Goal: Task Accomplishment & Management: Use online tool/utility

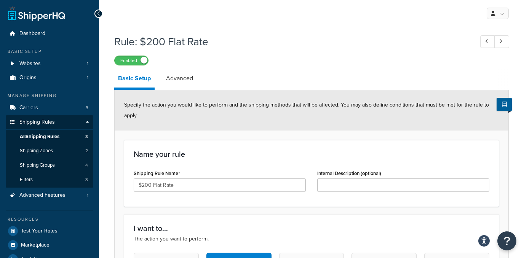
select select "ITEM"
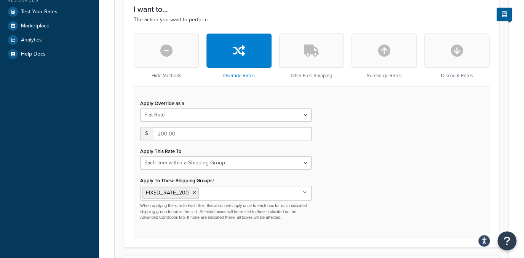
scroll to position [36, 0]
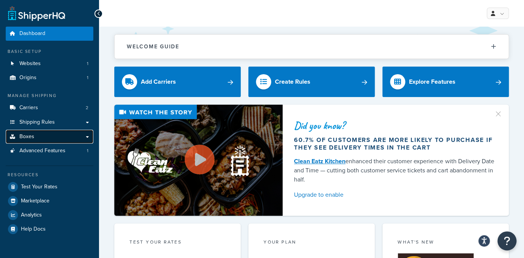
click at [44, 141] on link "Boxes" at bounding box center [50, 137] width 88 height 14
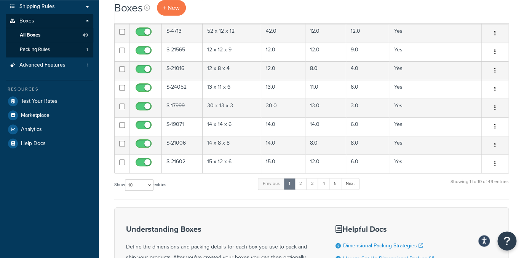
scroll to position [122, 0]
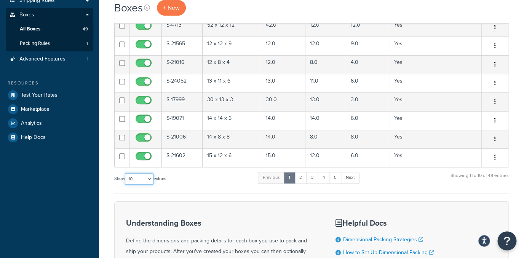
select select "100"
click option "100" at bounding box center [0, 0] width 0 height 0
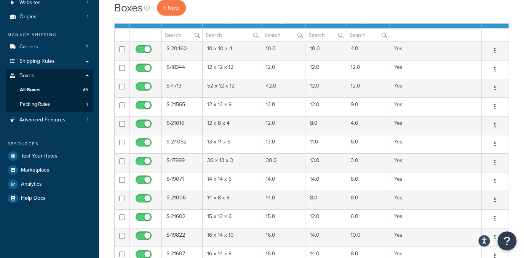
scroll to position [0, 0]
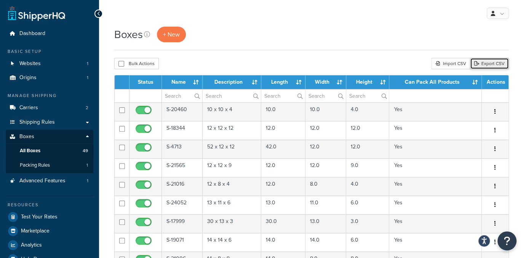
click at [481, 66] on link "Export CSV" at bounding box center [489, 63] width 39 height 11
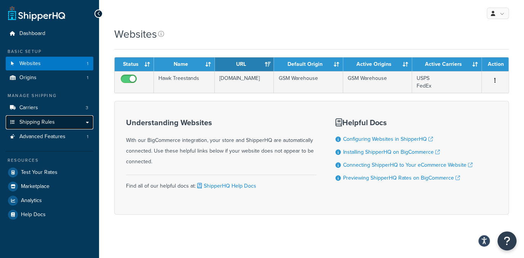
click at [51, 119] on span "Shipping Rules" at bounding box center [36, 122] width 35 height 6
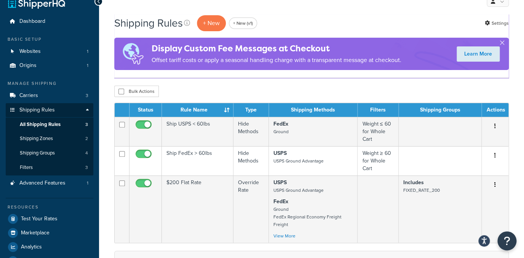
scroll to position [12, 0]
